Goal: Find contact information: Find contact information

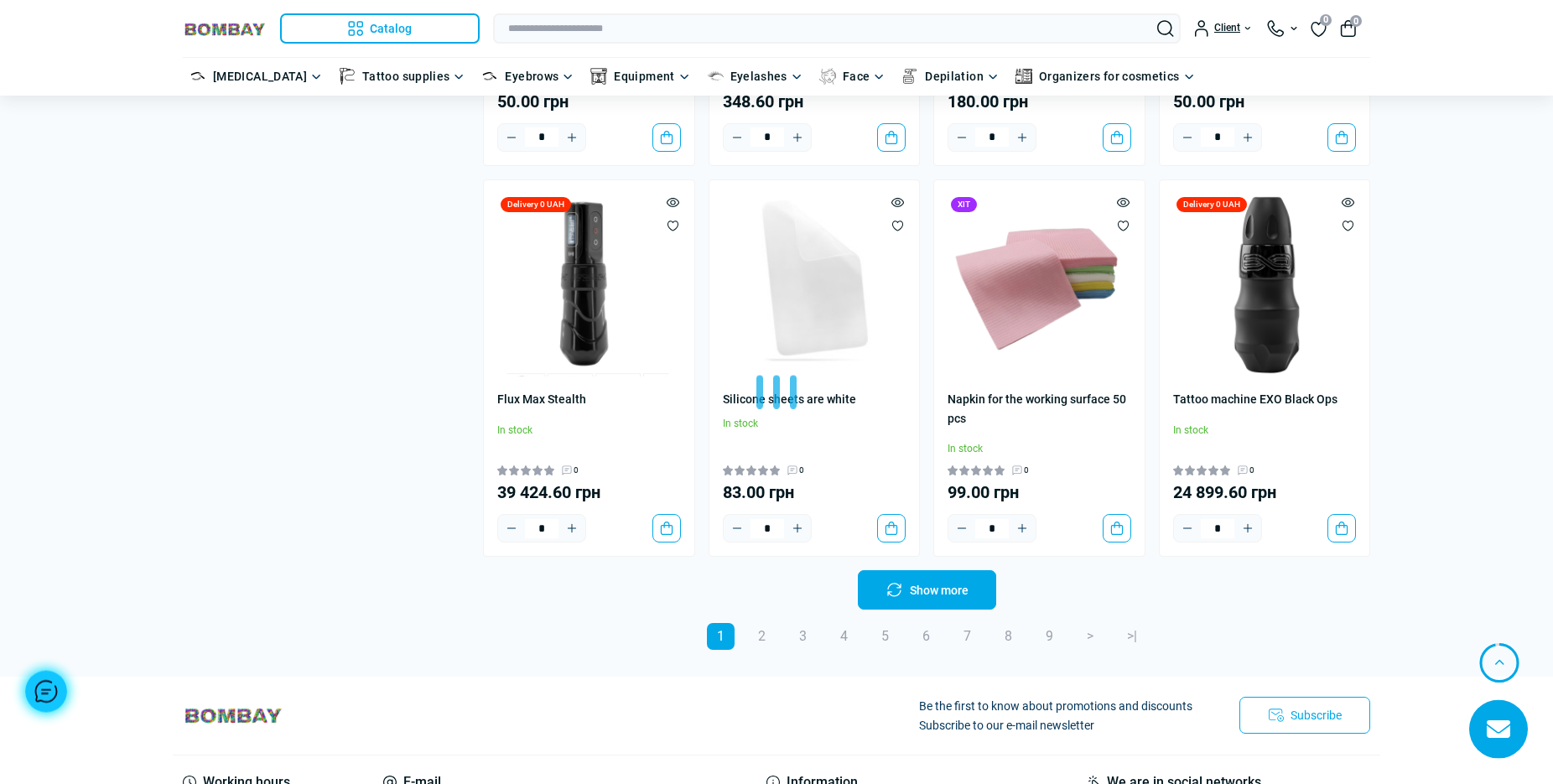
scroll to position [3420, 0]
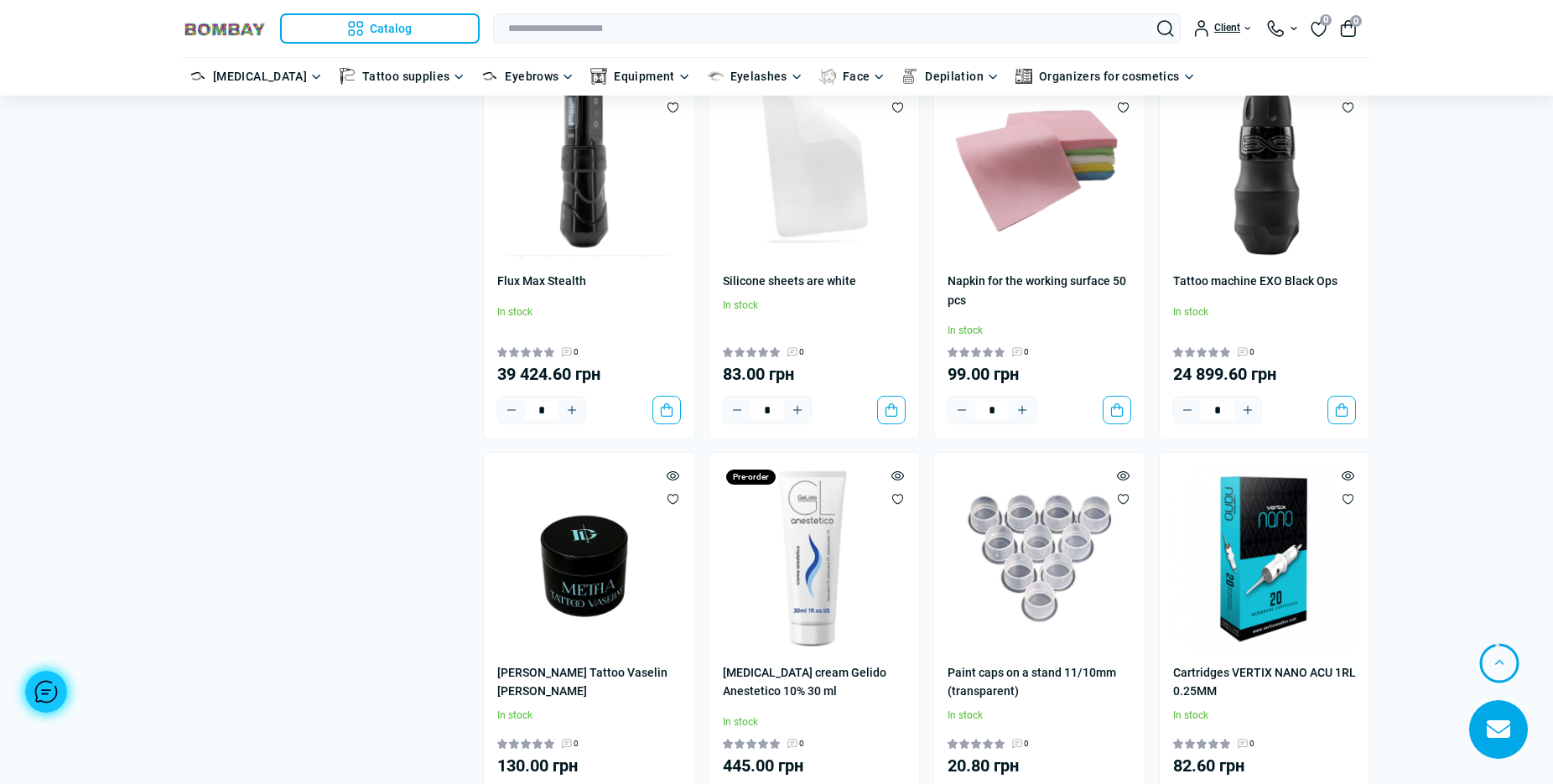
click at [247, 40] on div "Catalog Catalog [MEDICAL_DATA] Catalog Equipment for PMU Equipment for PMU Mach…" at bounding box center [331, 29] width 297 height 31
click at [243, 31] on img at bounding box center [224, 29] width 84 height 16
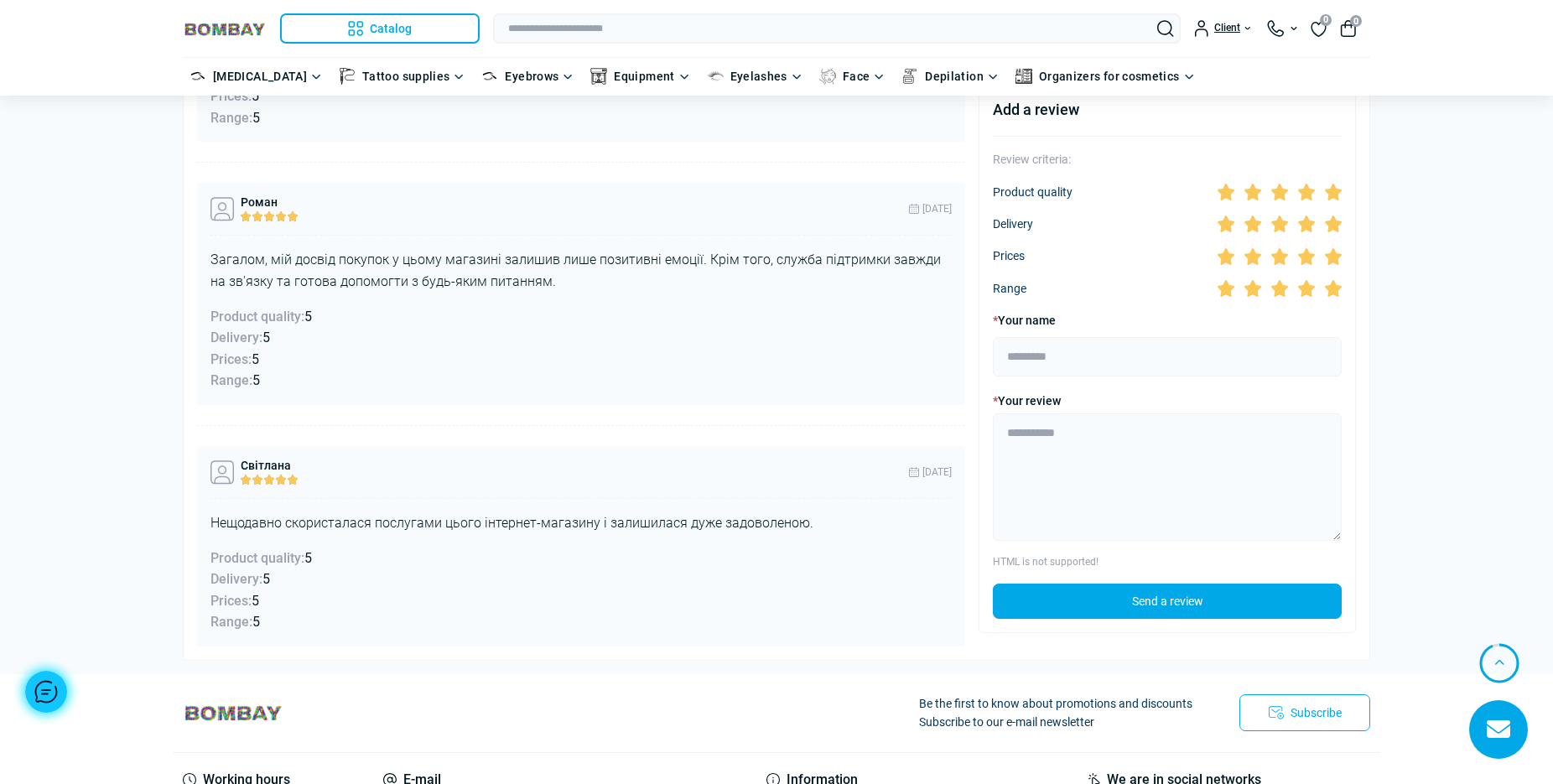
scroll to position [4206, 0]
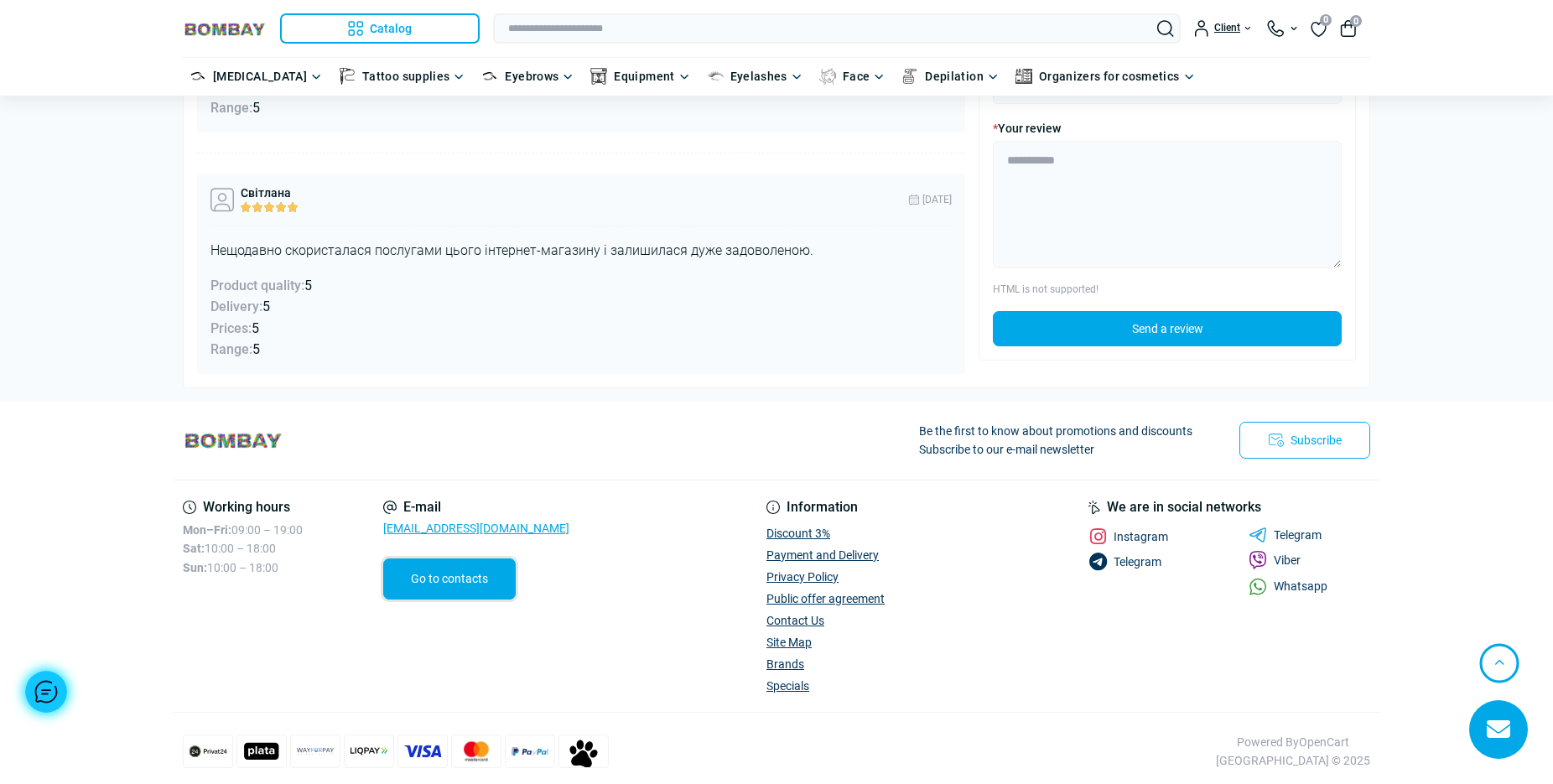
click at [478, 570] on link "Go to contacts" at bounding box center [449, 578] width 132 height 41
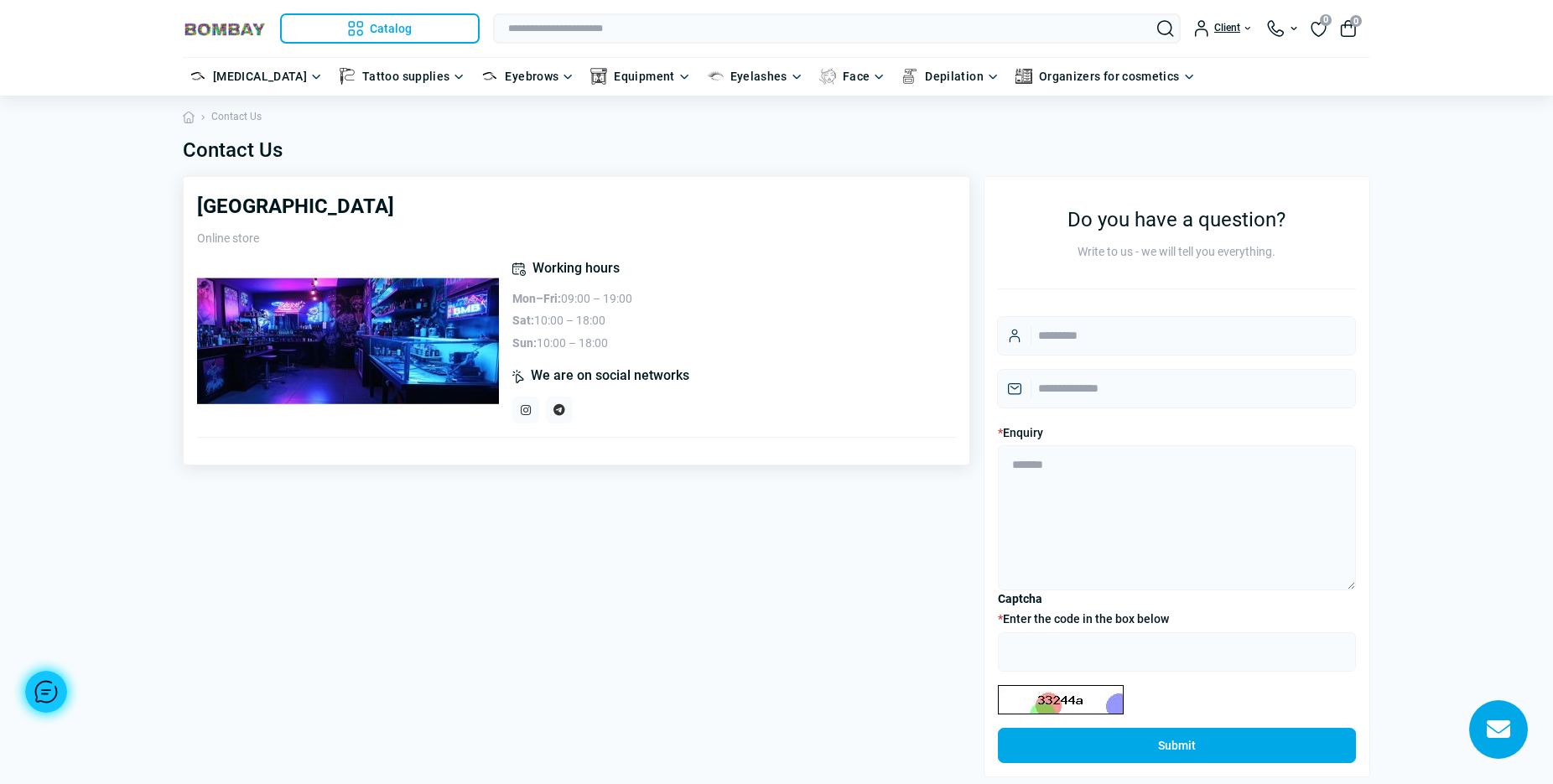
scroll to position [397, 0]
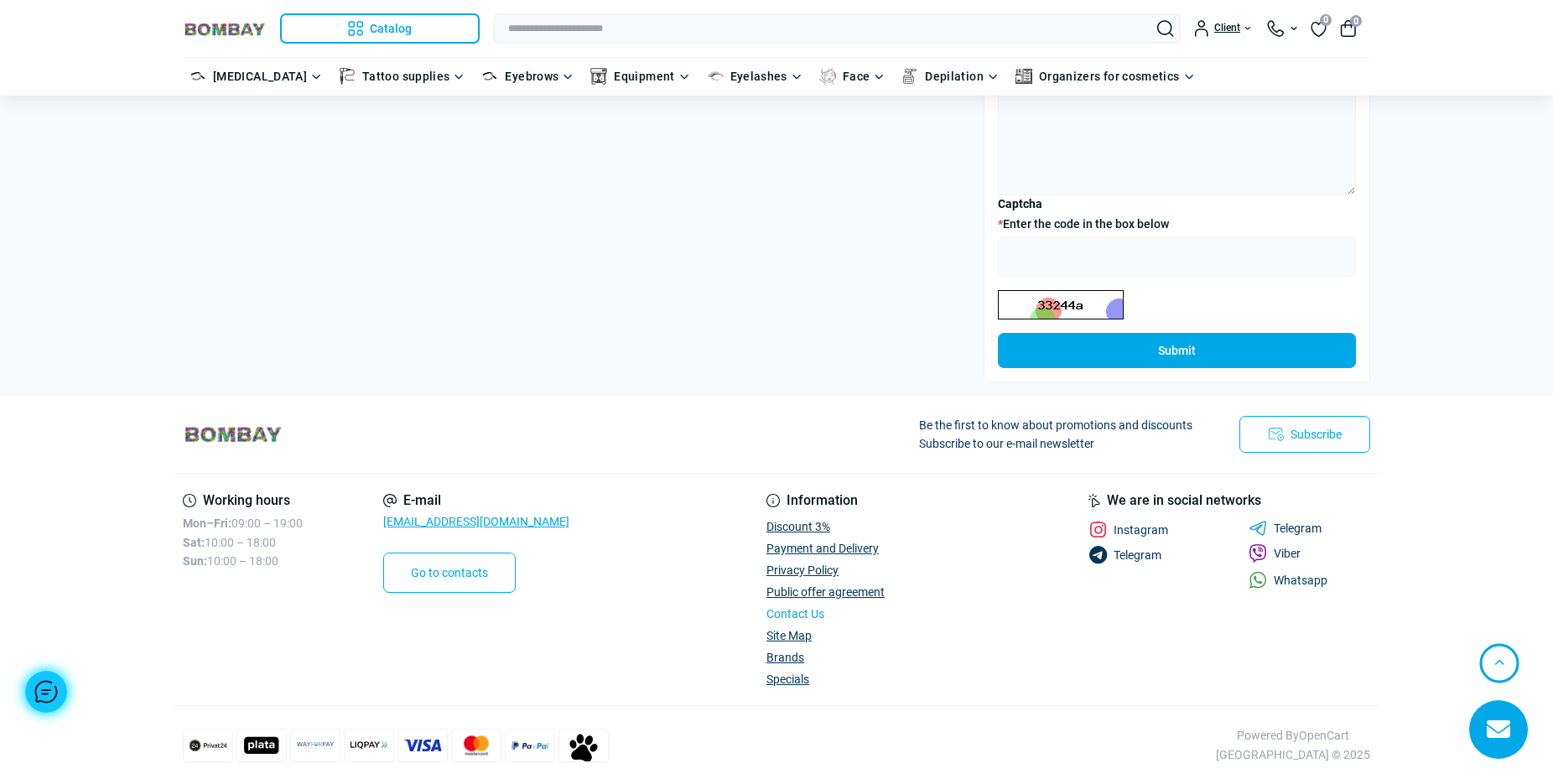
click at [810, 612] on link "Contact Us" at bounding box center [795, 613] width 58 height 14
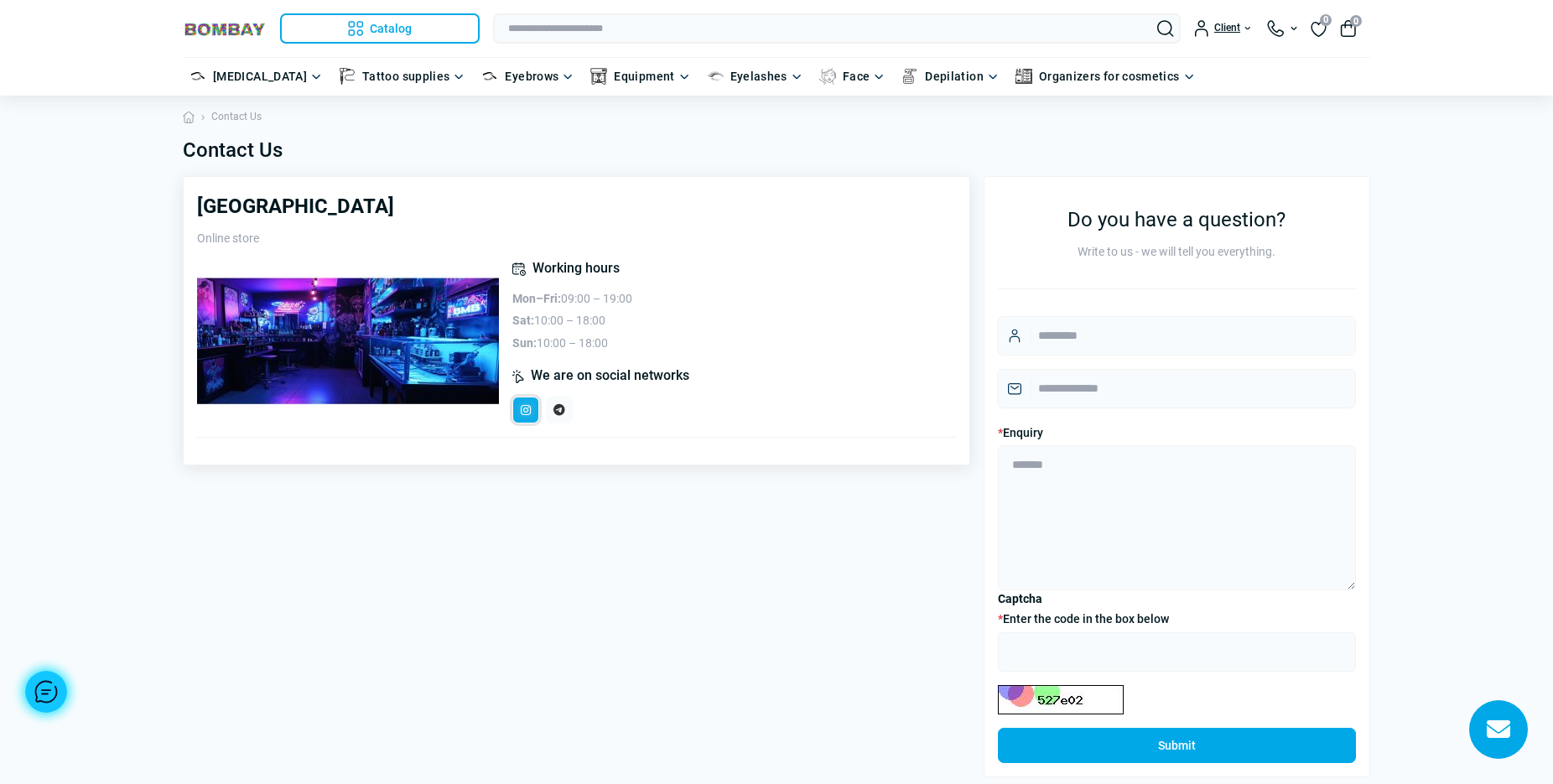
click at [525, 410] on icon at bounding box center [525, 410] width 10 height 12
